Goal: Information Seeking & Learning: Find specific page/section

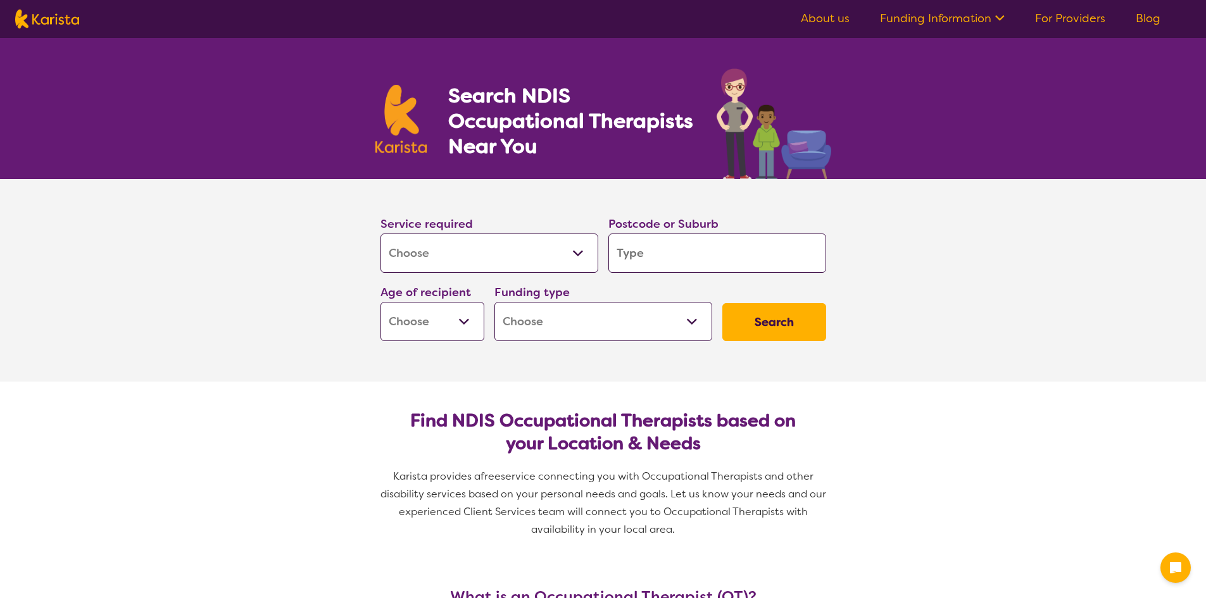
select select "[MEDICAL_DATA]"
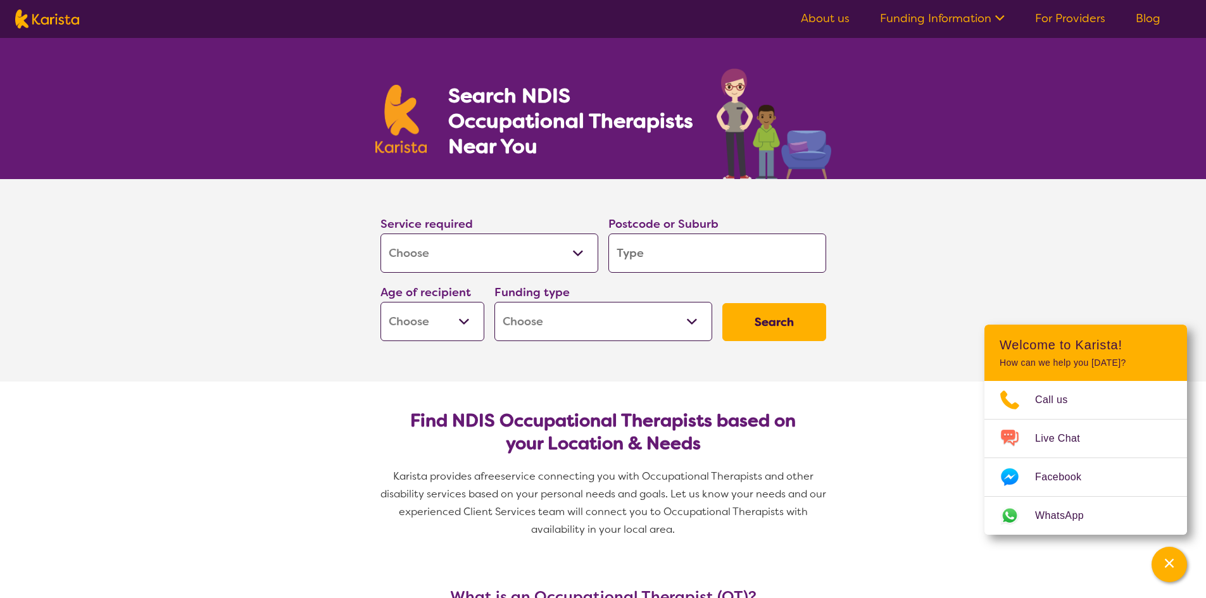
click at [716, 253] on input "search" at bounding box center [717, 253] width 218 height 39
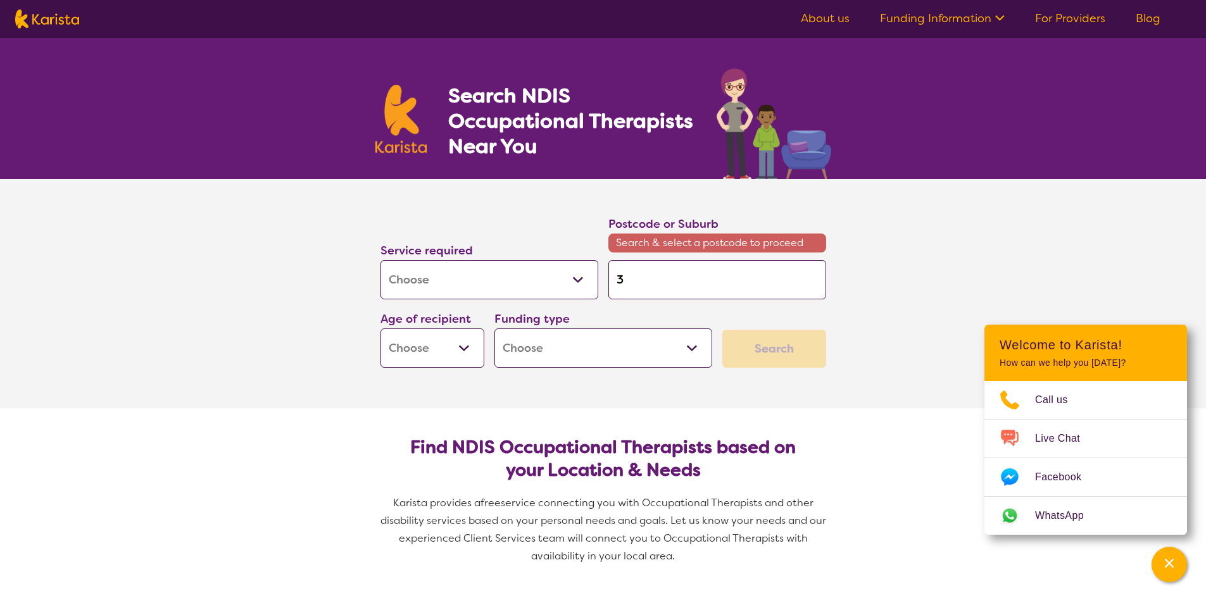
type input "3"
type input "35"
type input "355"
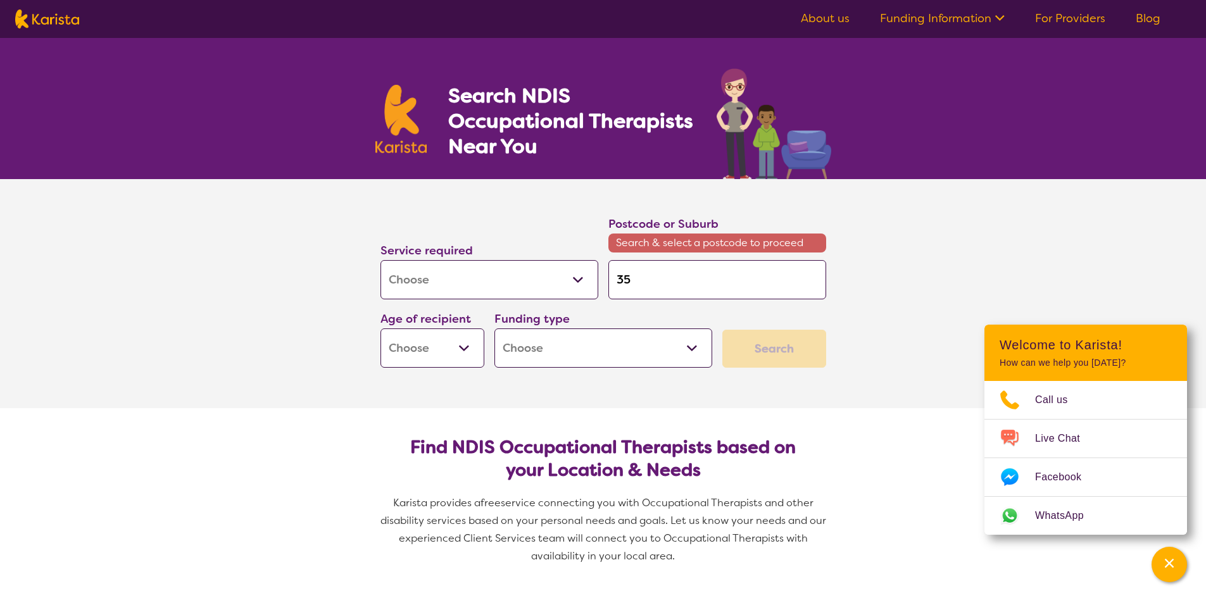
type input "355"
type input "3550"
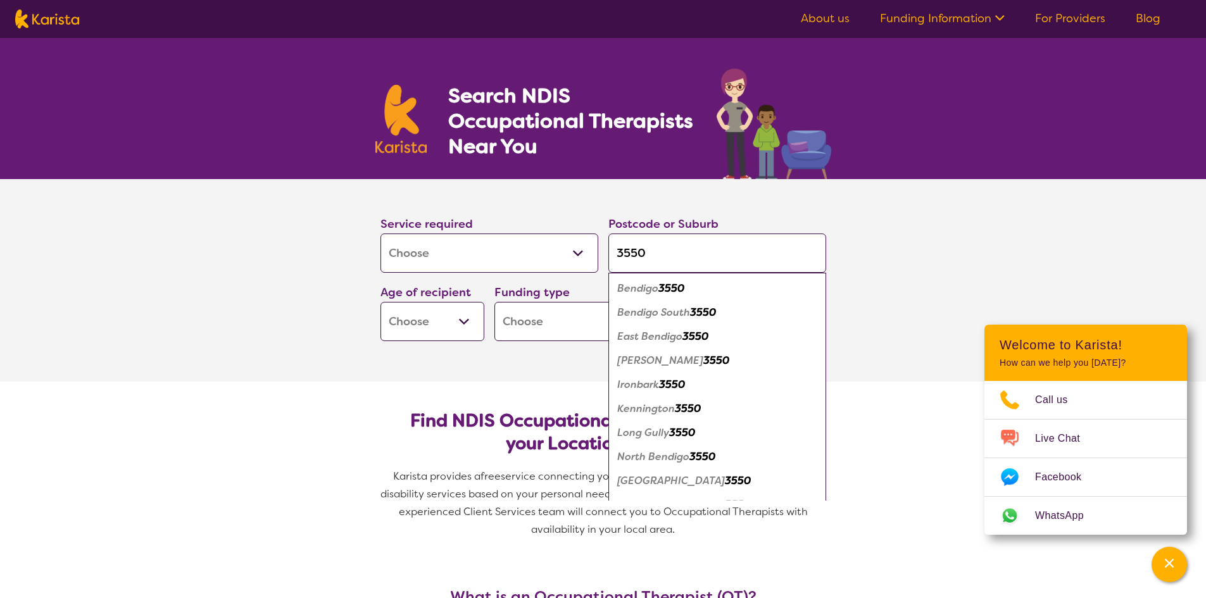
type input "3550"
click at [652, 293] on em "Bendigo" at bounding box center [637, 288] width 41 height 13
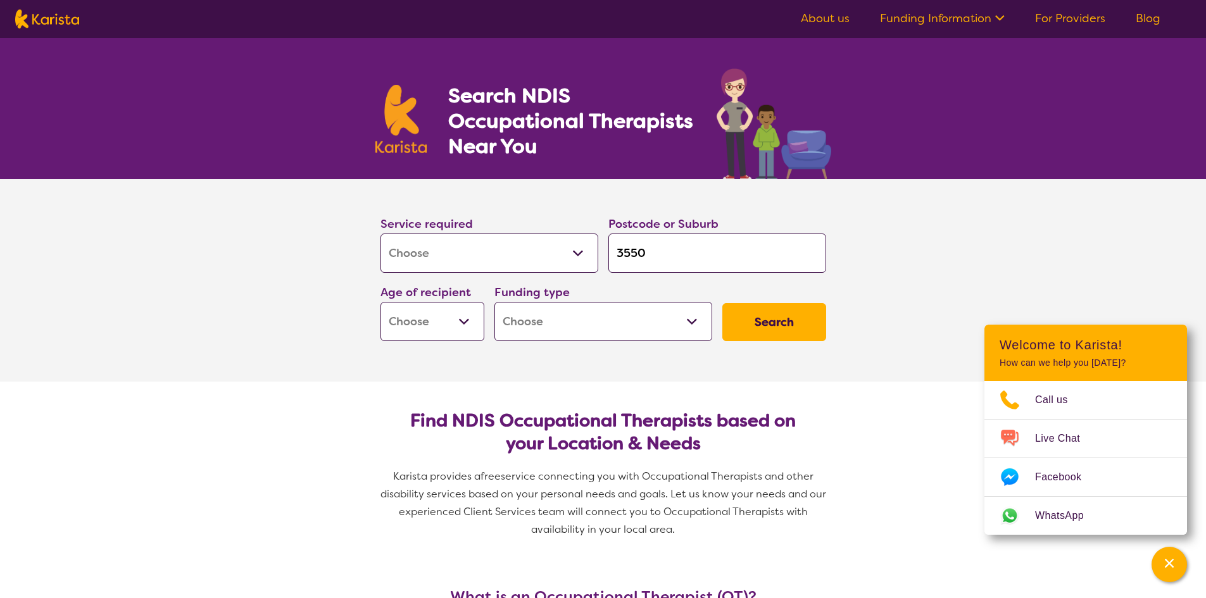
click at [460, 314] on select "Early Childhood - 0 to 9 Child - 10 to 11 Adolescent - 12 to 17 Adult - 18 to 6…" at bounding box center [433, 321] width 104 height 39
select select "AD"
click at [381, 302] on select "Early Childhood - 0 to 9 Child - 10 to 11 Adolescent - 12 to 17 Adult - 18 to 6…" at bounding box center [433, 321] width 104 height 39
select select "AD"
click at [678, 317] on select "Home Care Package (HCP) National Disability Insurance Scheme (NDIS) I don't know" at bounding box center [603, 321] width 218 height 39
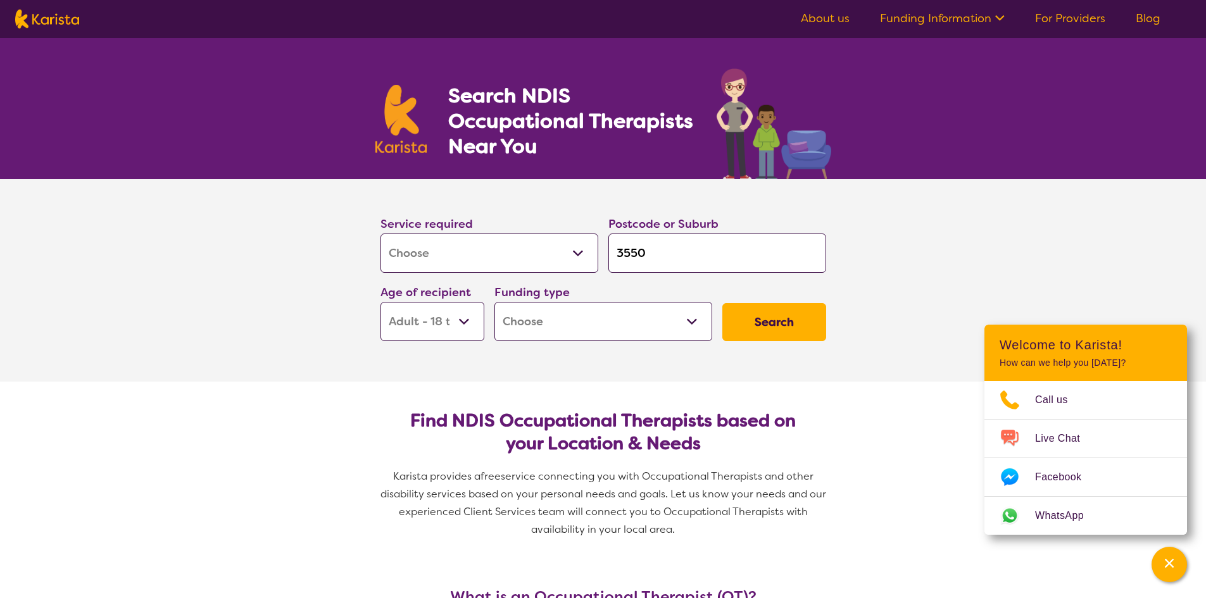
select select "NDIS"
click at [494, 302] on select "Home Care Package (HCP) National Disability Insurance Scheme (NDIS) I don't know" at bounding box center [603, 321] width 218 height 39
select select "NDIS"
click at [774, 355] on section "Service required Allied Health Assistant Assessment ([MEDICAL_DATA] or [MEDICAL…" at bounding box center [603, 280] width 507 height 203
click at [769, 318] on button "Search" at bounding box center [774, 322] width 104 height 38
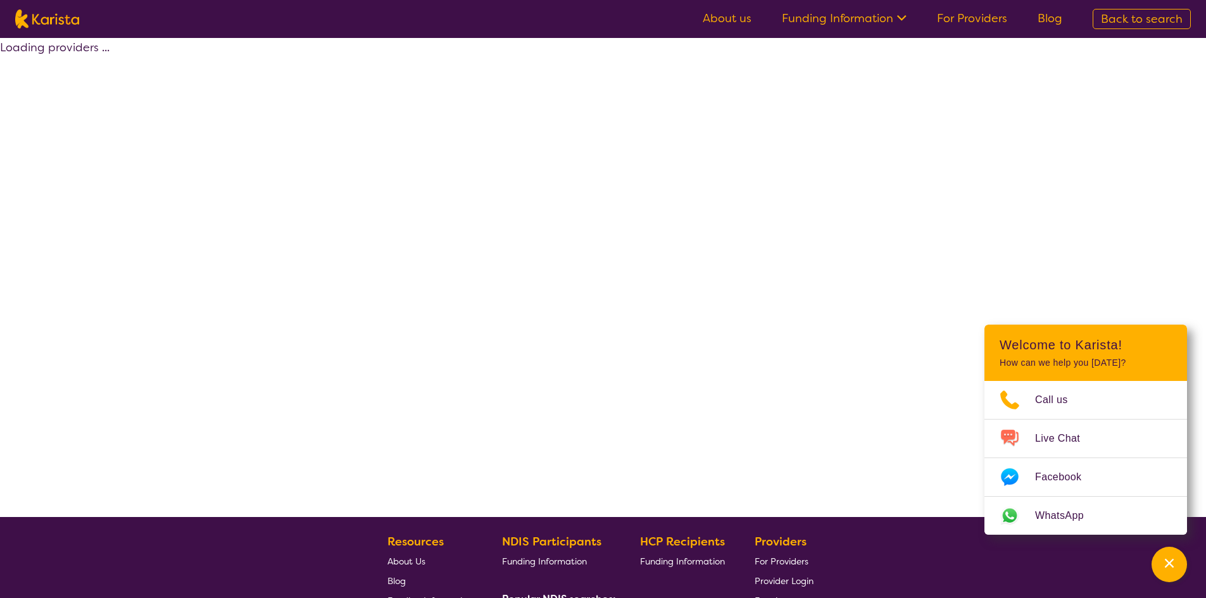
select select "by_score"
